Goal: Transaction & Acquisition: Purchase product/service

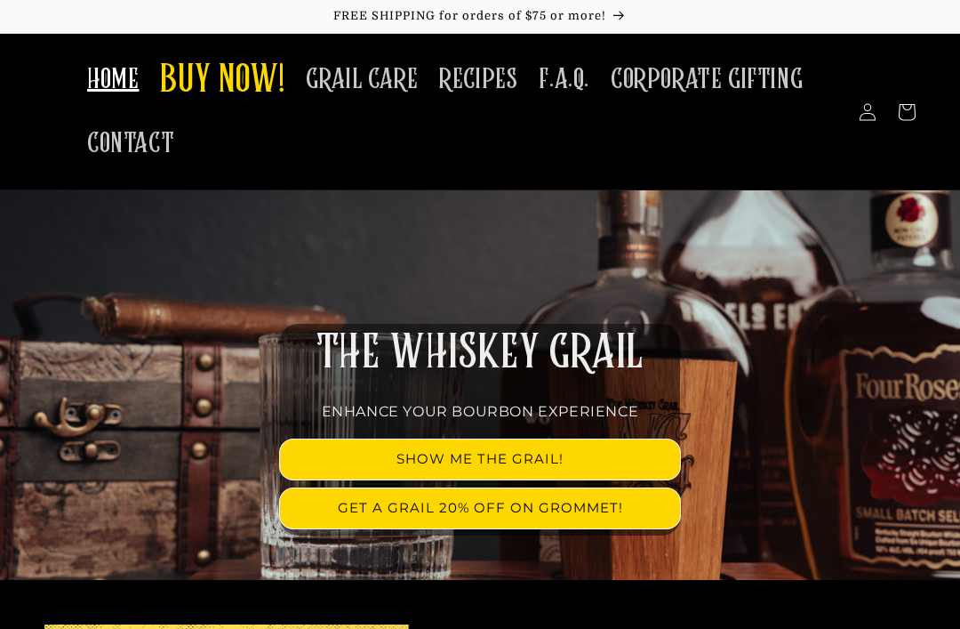
click at [376, 77] on span "GRAIL CARE" at bounding box center [362, 79] width 112 height 35
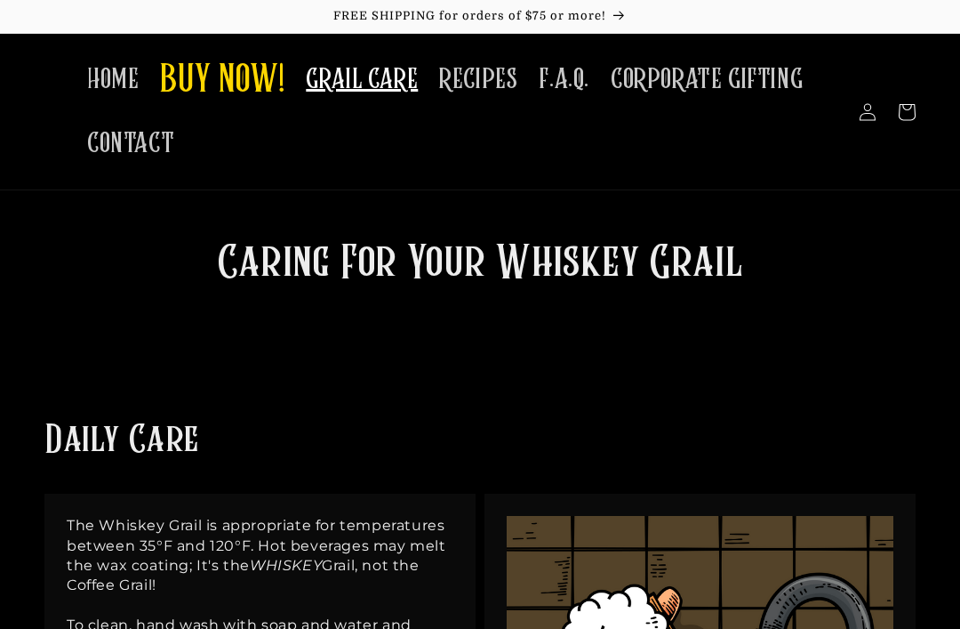
click at [252, 71] on span "BUY NOW!" at bounding box center [222, 81] width 124 height 49
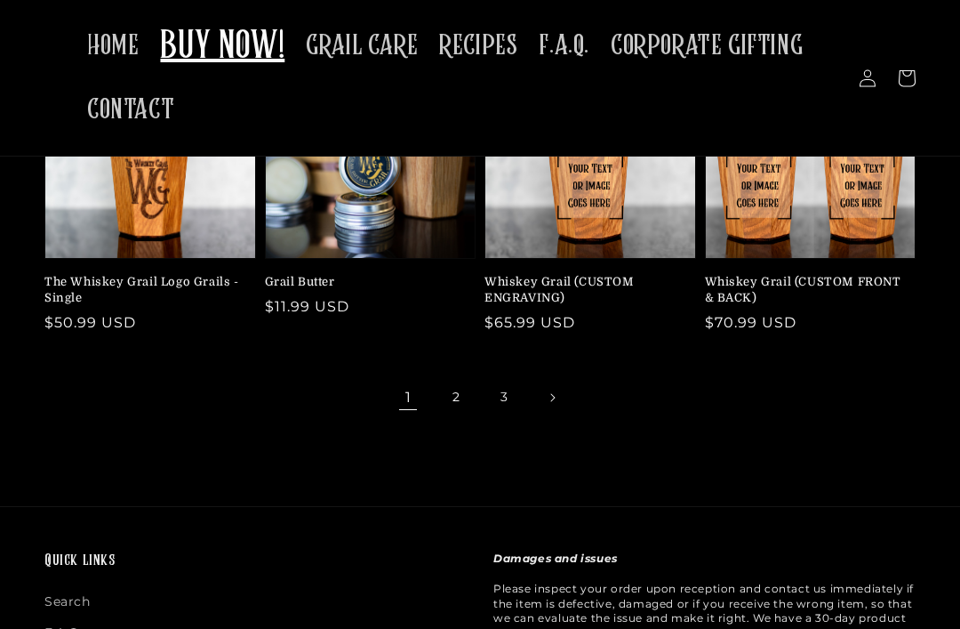
scroll to position [551, 0]
click at [557, 379] on link "Next page" at bounding box center [552, 397] width 39 height 39
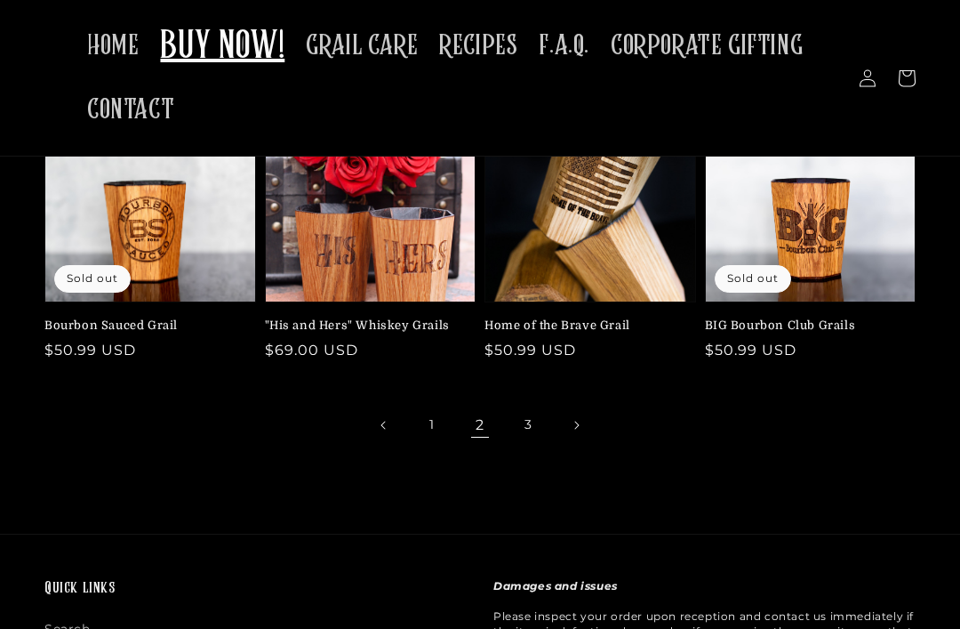
scroll to position [498, 0]
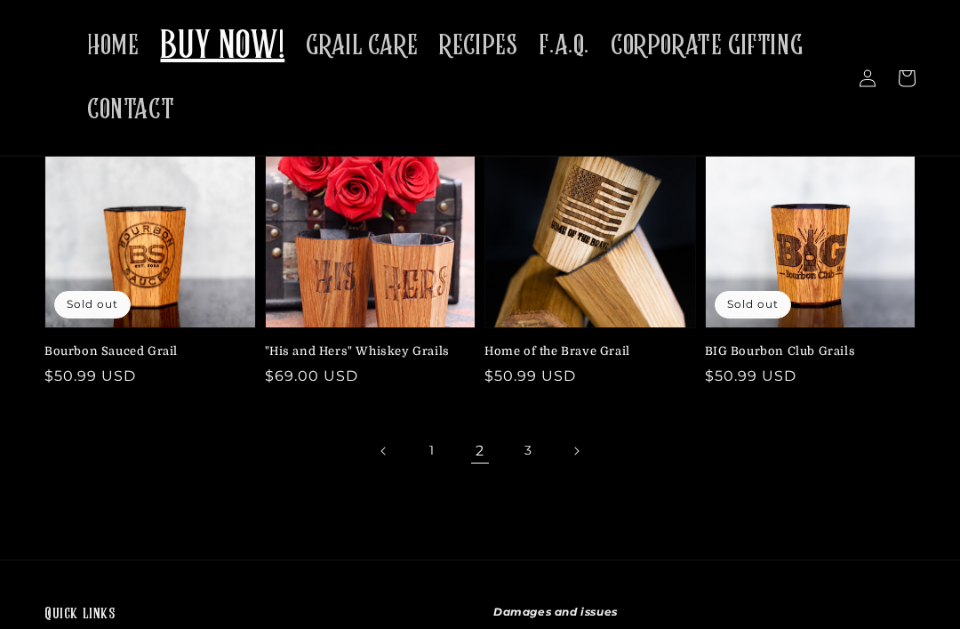
click at [580, 453] on icon "Next page" at bounding box center [576, 450] width 5 height 9
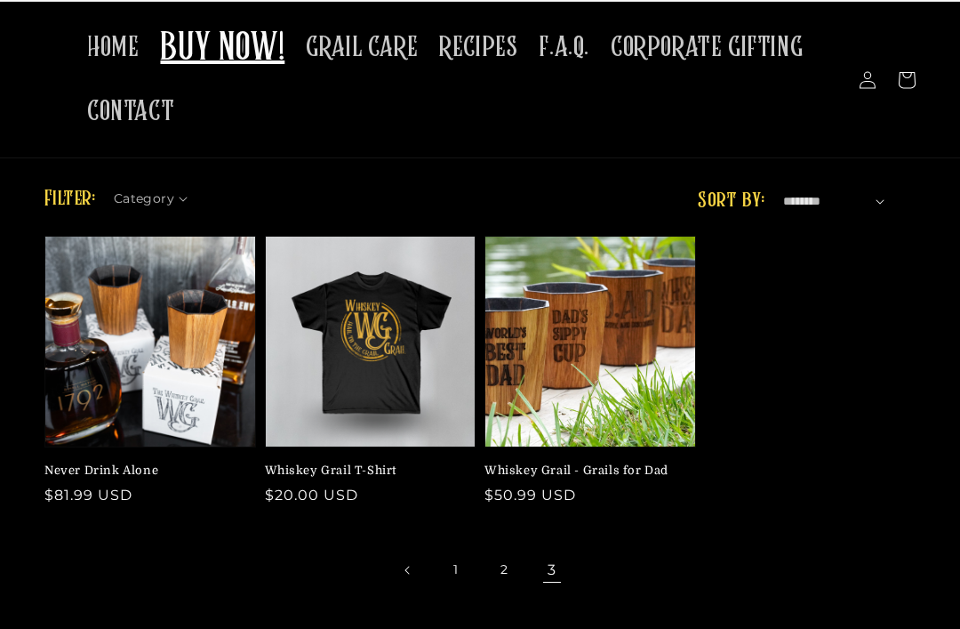
scroll to position [32, 0]
click at [469, 574] on link "1" at bounding box center [455, 569] width 39 height 39
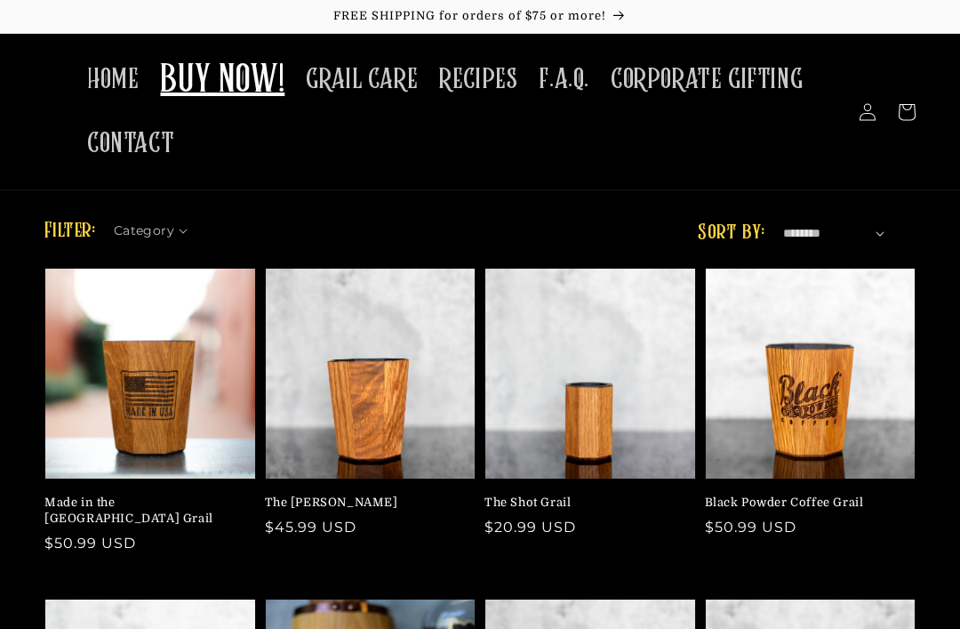
scroll to position [168, 0]
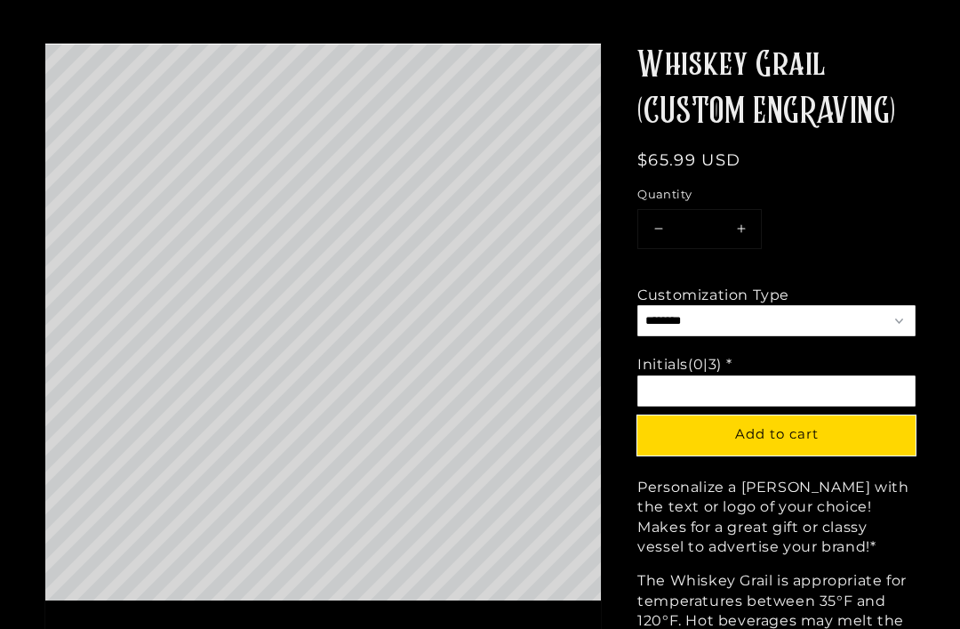
scroll to position [193, 0]
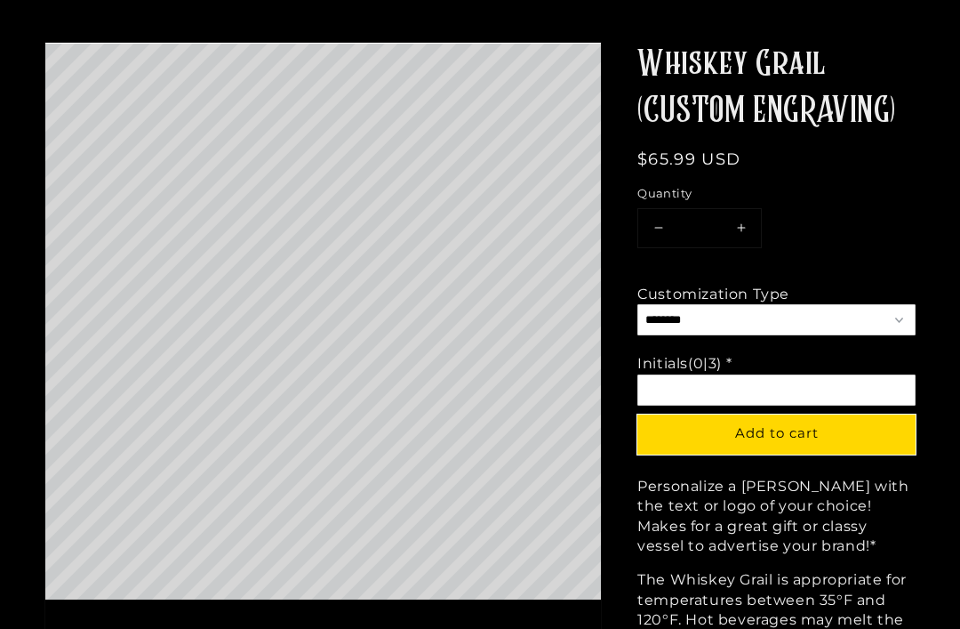
click at [907, 316] on select "**********" at bounding box center [776, 319] width 278 height 31
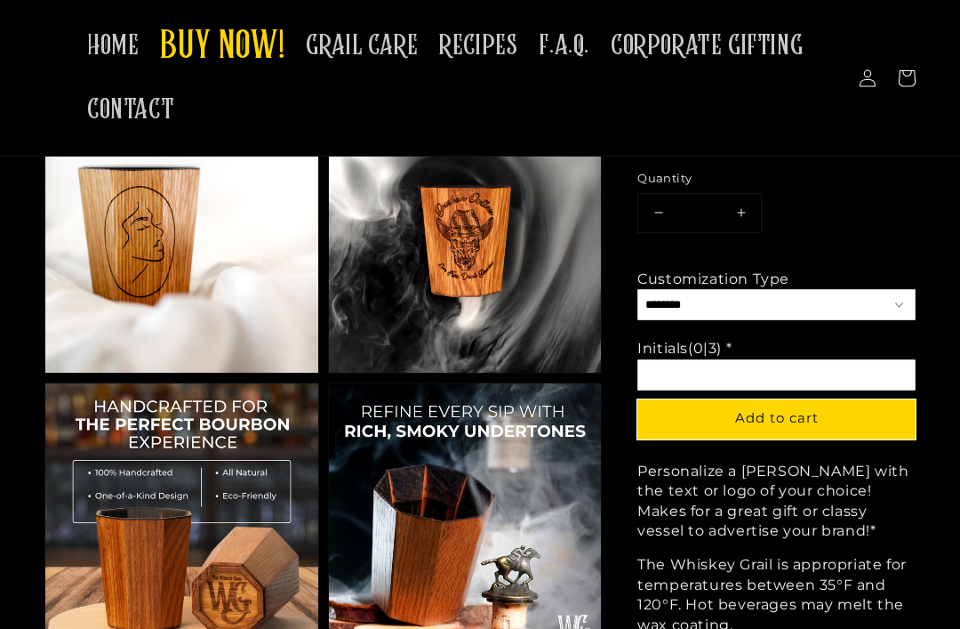
scroll to position [1037, 0]
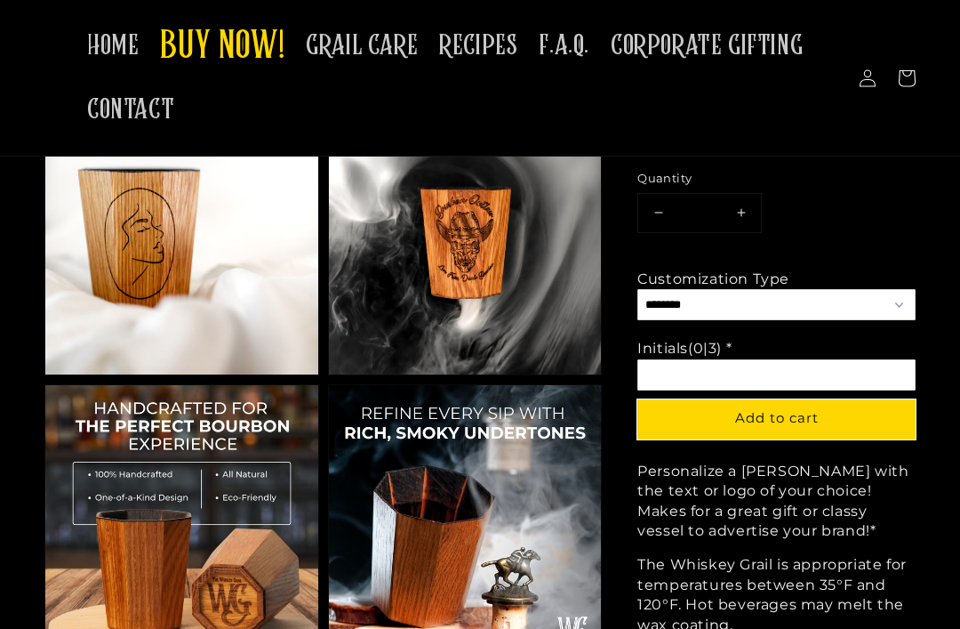
click at [490, 256] on img at bounding box center [465, 237] width 273 height 273
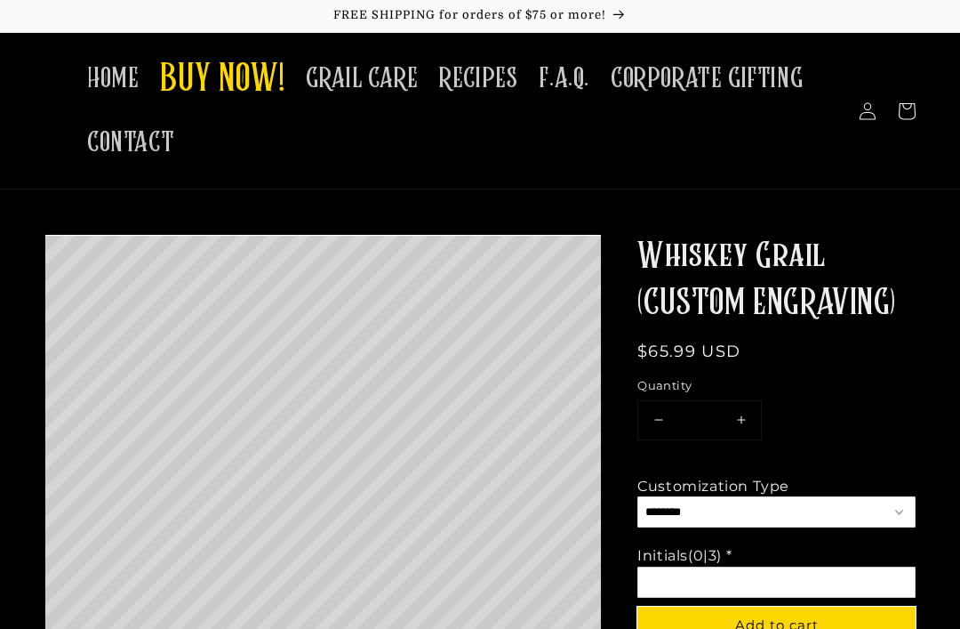
scroll to position [0, 0]
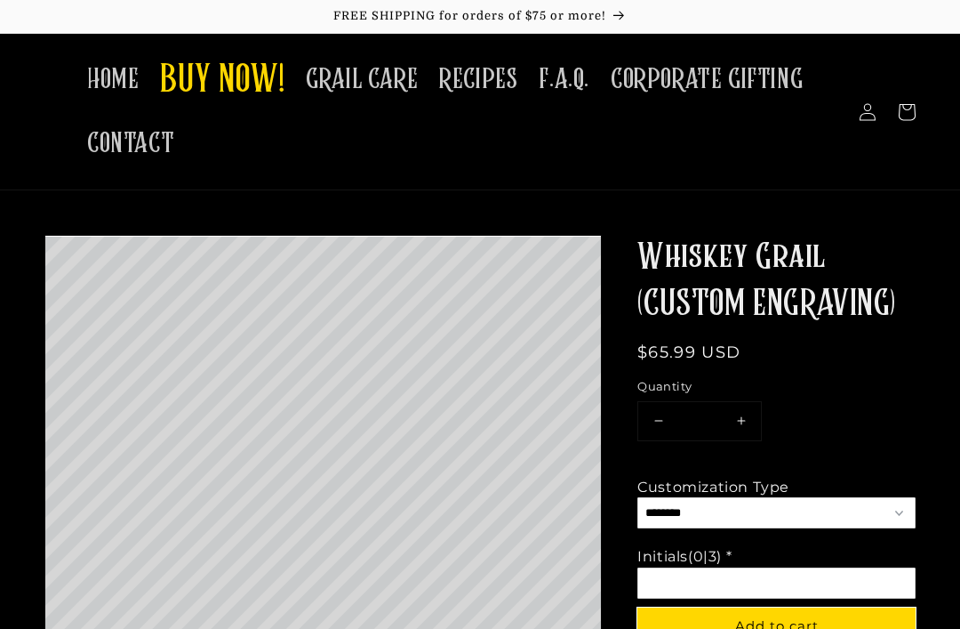
click at [580, 78] on span "F.A.Q." at bounding box center [564, 79] width 51 height 35
